Goal: Information Seeking & Learning: Learn about a topic

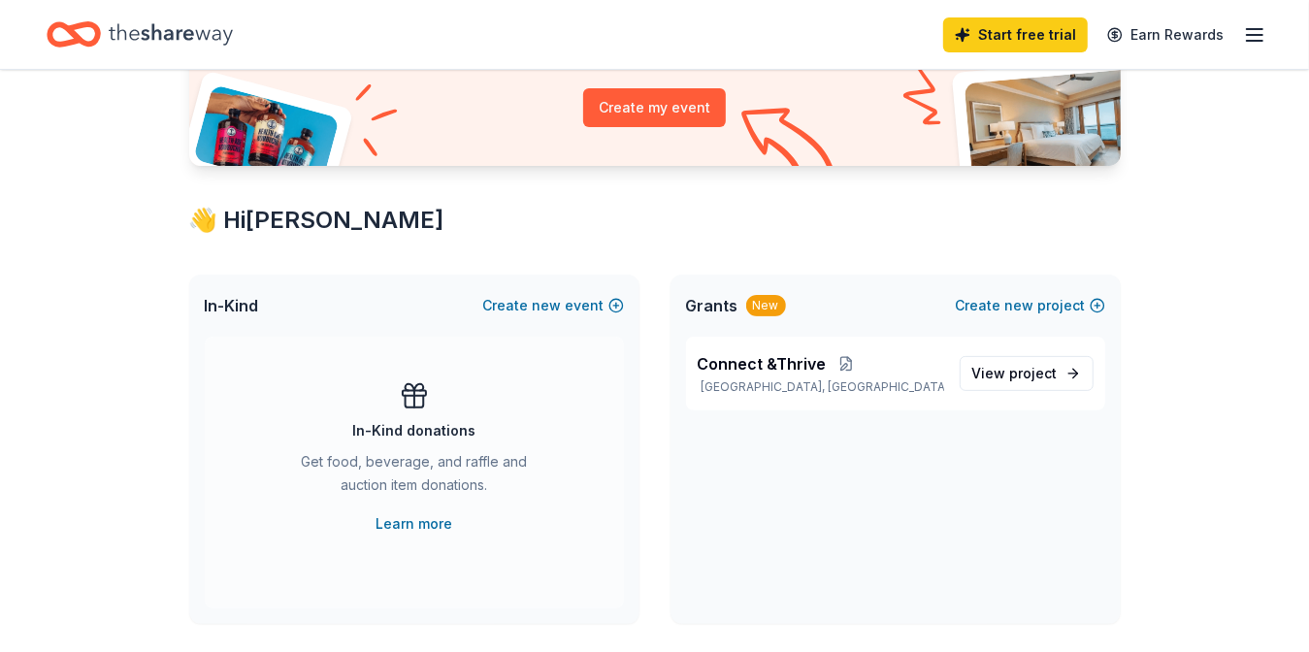
scroll to position [265, 0]
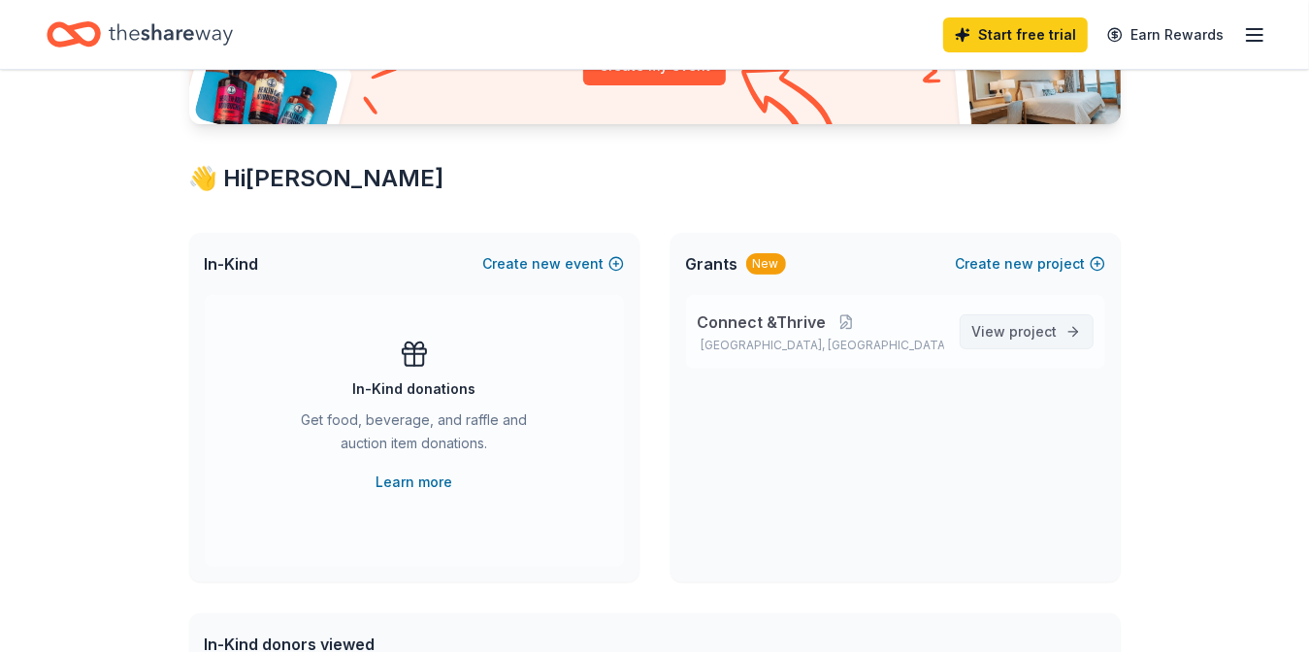
click at [1017, 331] on span "project" at bounding box center [1034, 331] width 48 height 16
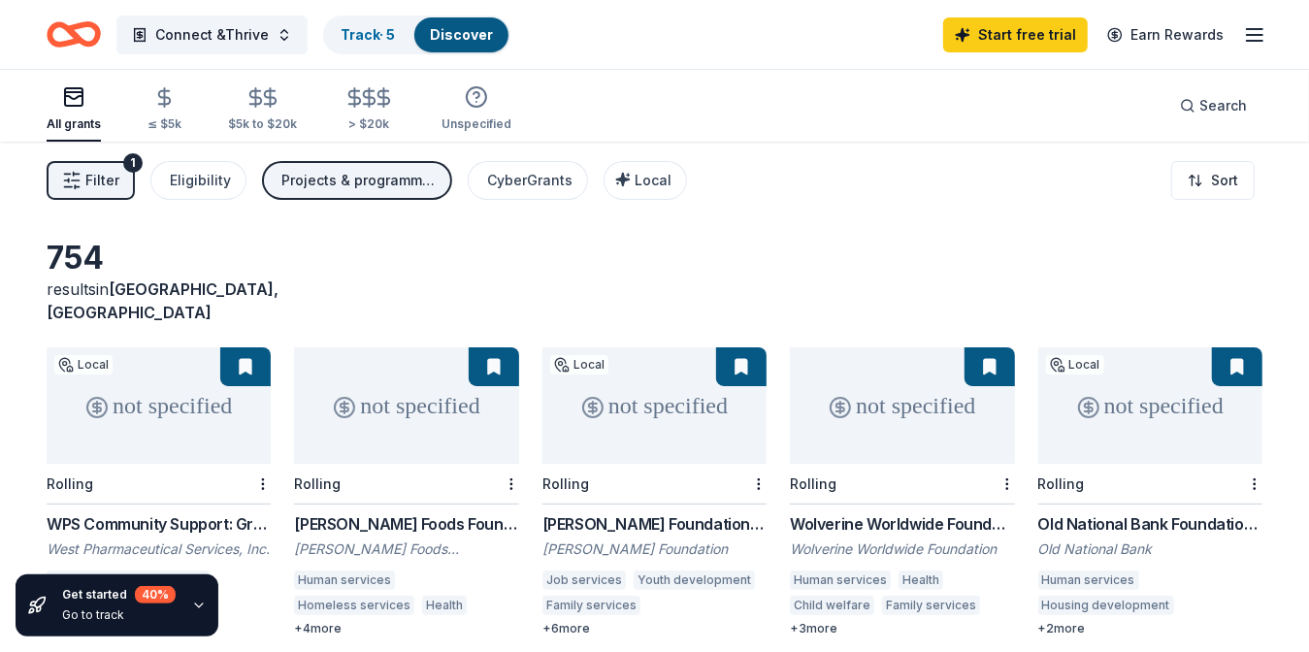
click at [188, 512] on div "WPS Community Support: Grants & Sponsorhips" at bounding box center [159, 523] width 224 height 23
